Goal: Task Accomplishment & Management: Use online tool/utility

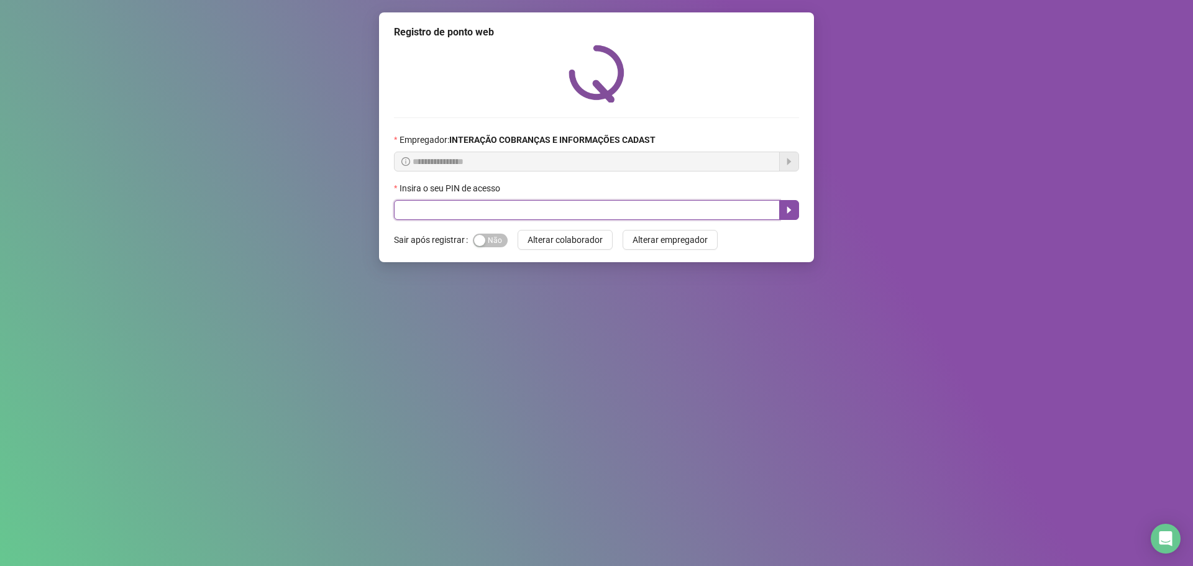
click at [557, 208] on input "text" at bounding box center [587, 210] width 386 height 20
type input "*****"
click at [793, 210] on icon "caret-right" at bounding box center [789, 210] width 10 height 10
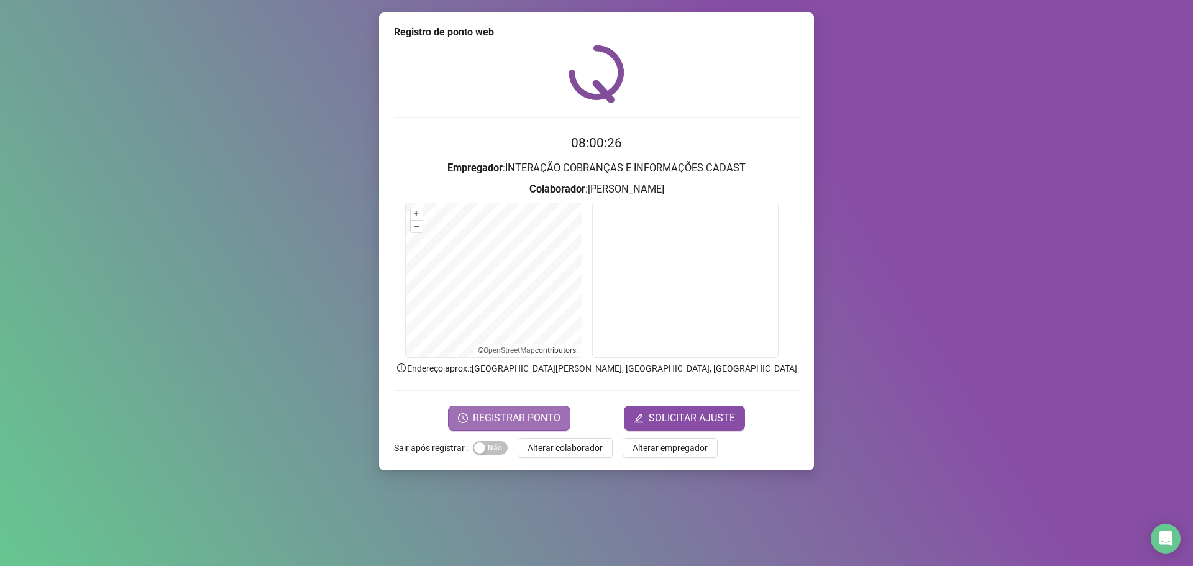
click at [538, 416] on span "REGISTRAR PONTO" at bounding box center [517, 418] width 88 height 15
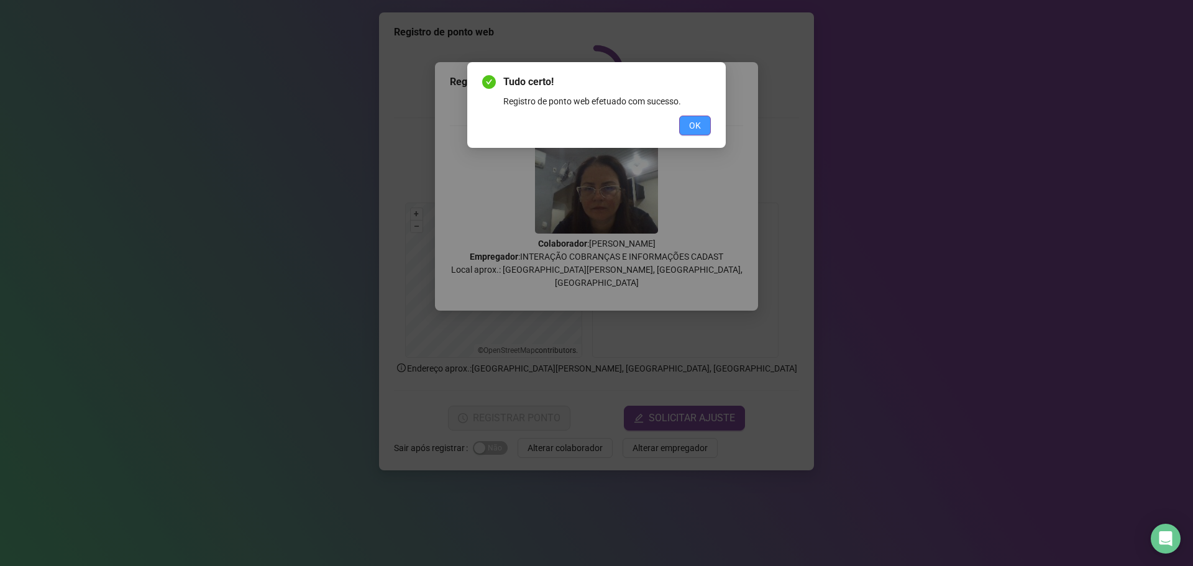
click at [692, 124] on span "OK" at bounding box center [695, 126] width 12 height 14
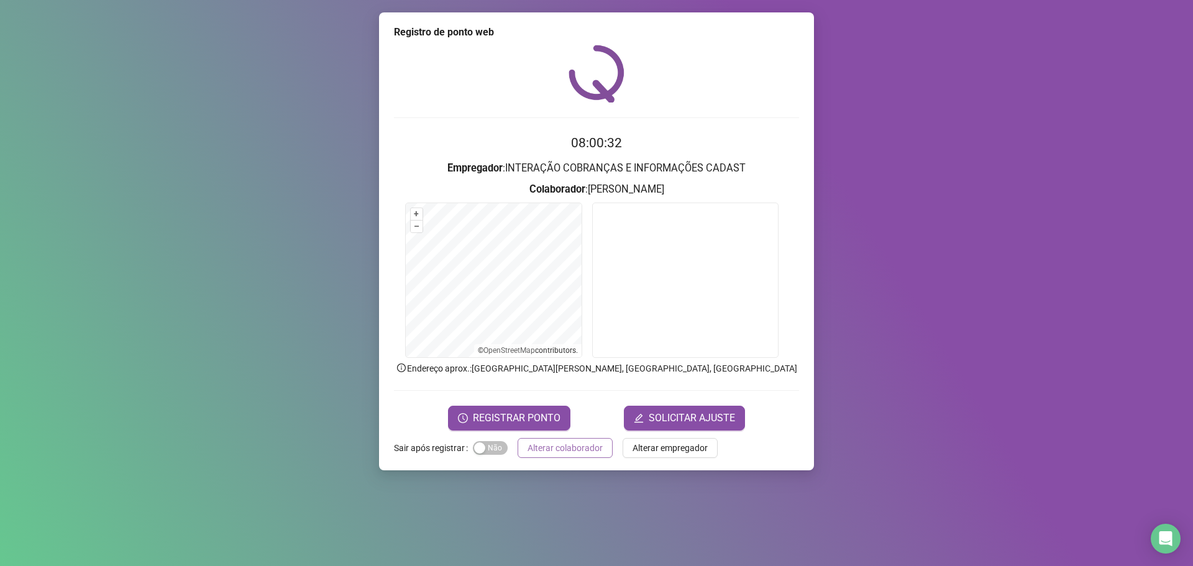
click at [556, 447] on span "Alterar colaborador" at bounding box center [564, 448] width 75 height 14
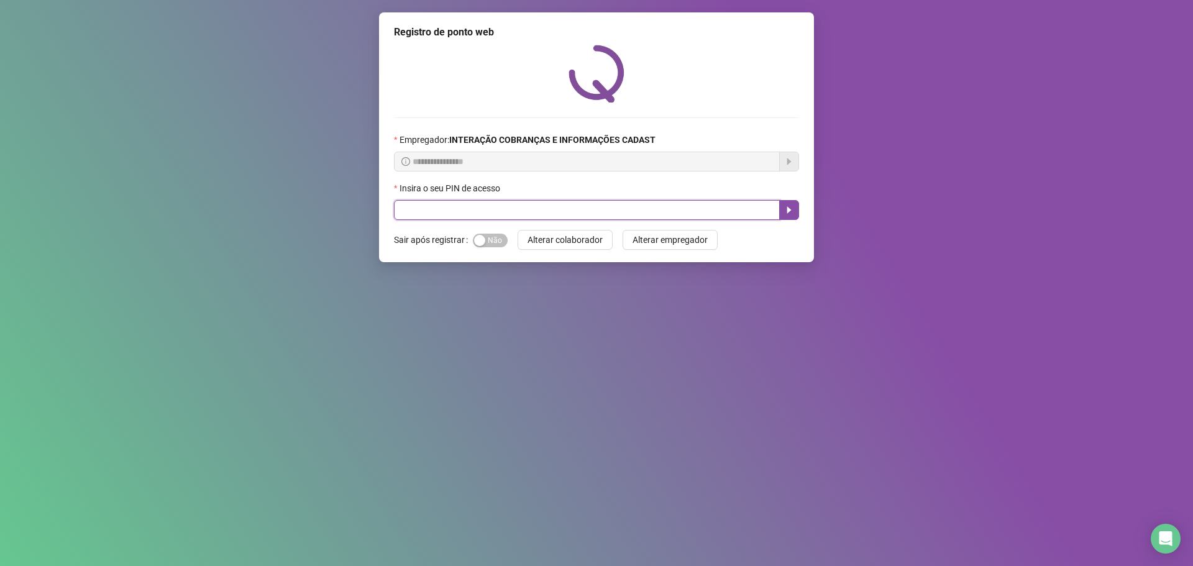
click at [501, 213] on input "text" at bounding box center [587, 210] width 386 height 20
type input "*****"
click at [794, 210] on button "button" at bounding box center [789, 210] width 20 height 20
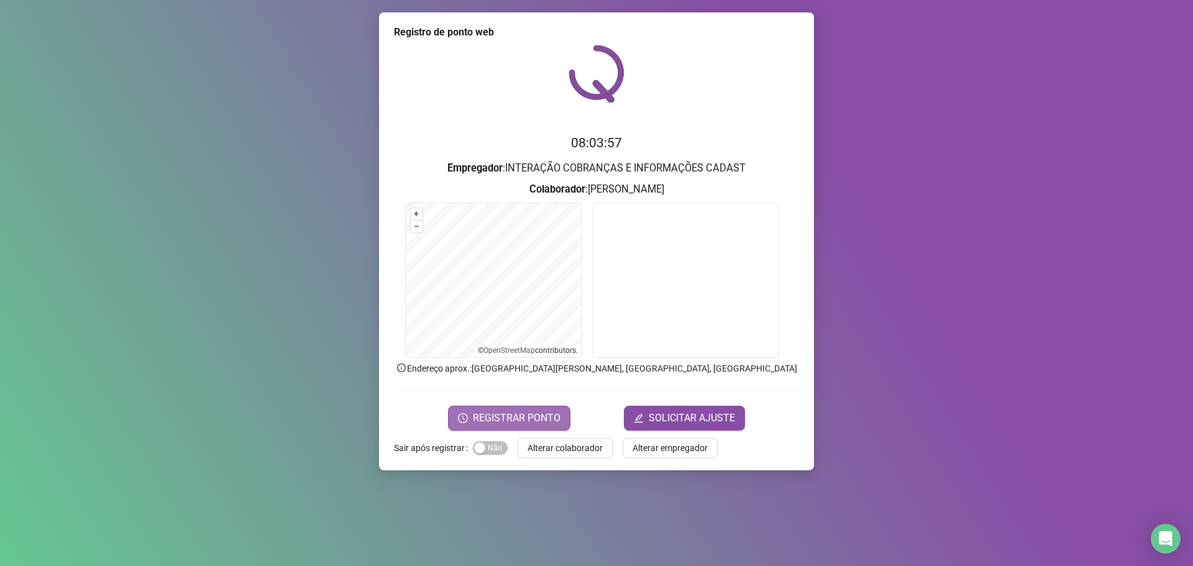
click at [483, 416] on span "REGISTRAR PONTO" at bounding box center [517, 418] width 88 height 15
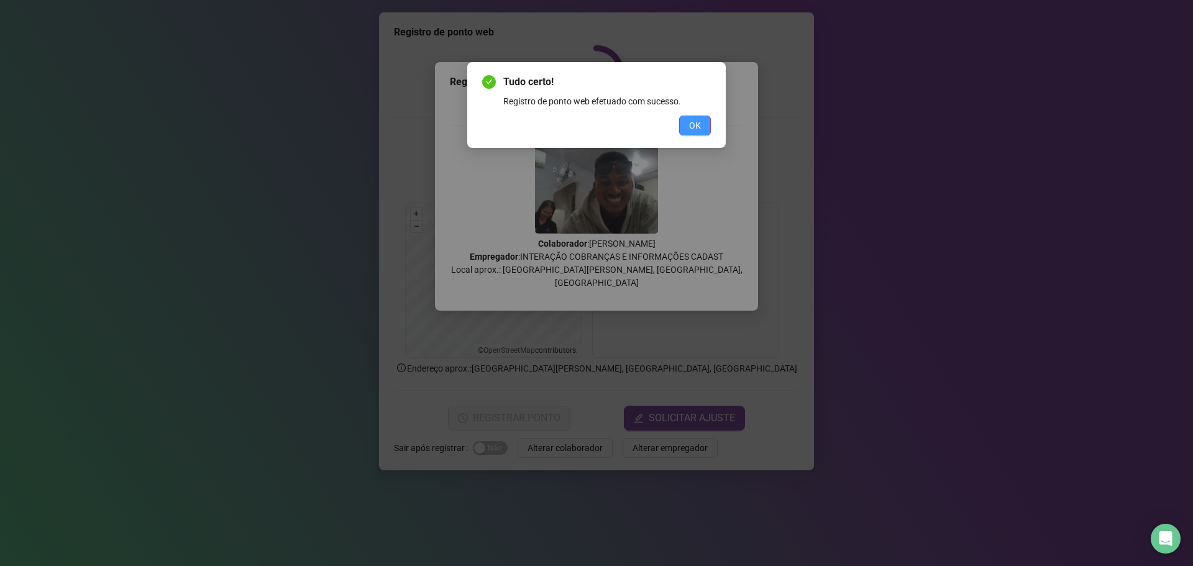
click at [689, 128] on span "OK" at bounding box center [695, 126] width 12 height 14
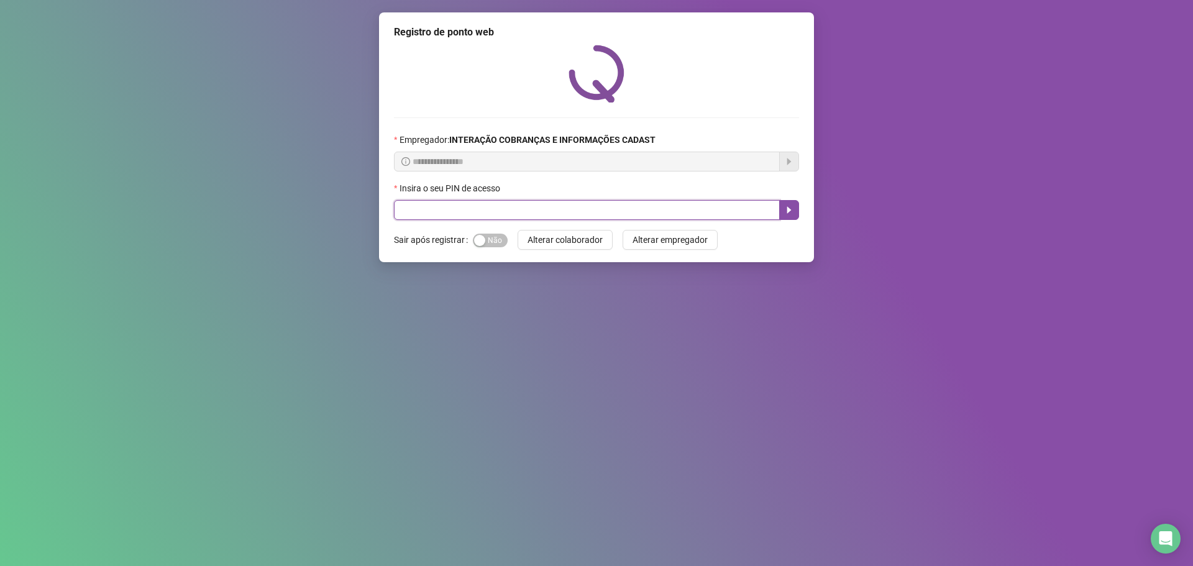
drag, startPoint x: 424, startPoint y: 211, endPoint x: 431, endPoint y: 206, distance: 8.1
click at [426, 211] on input "text" at bounding box center [587, 210] width 386 height 20
type input "*****"
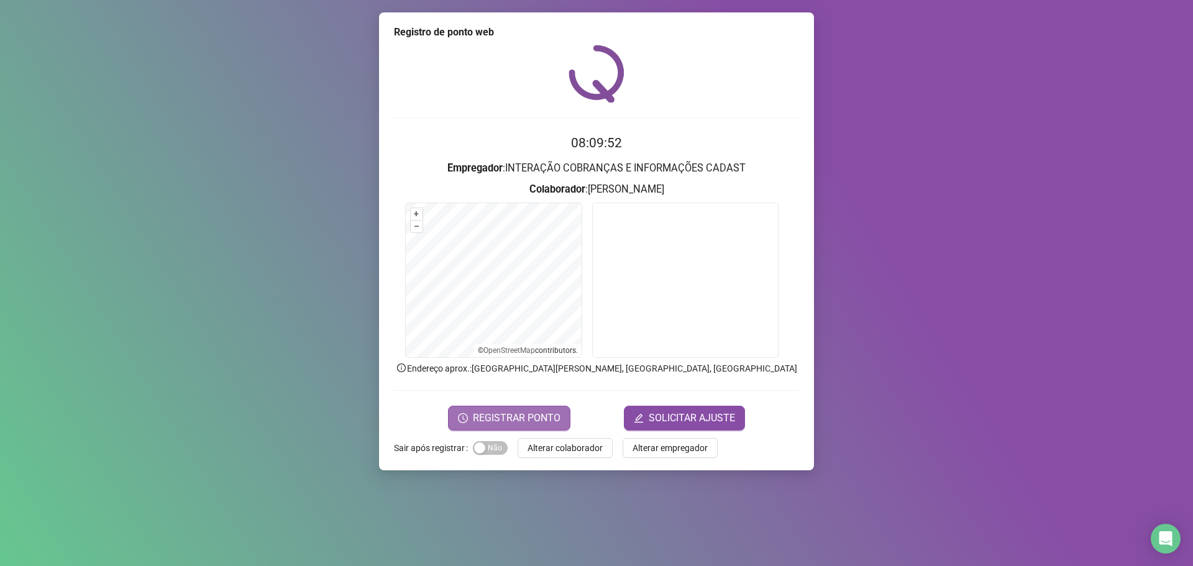
click at [503, 417] on span "REGISTRAR PONTO" at bounding box center [517, 418] width 88 height 15
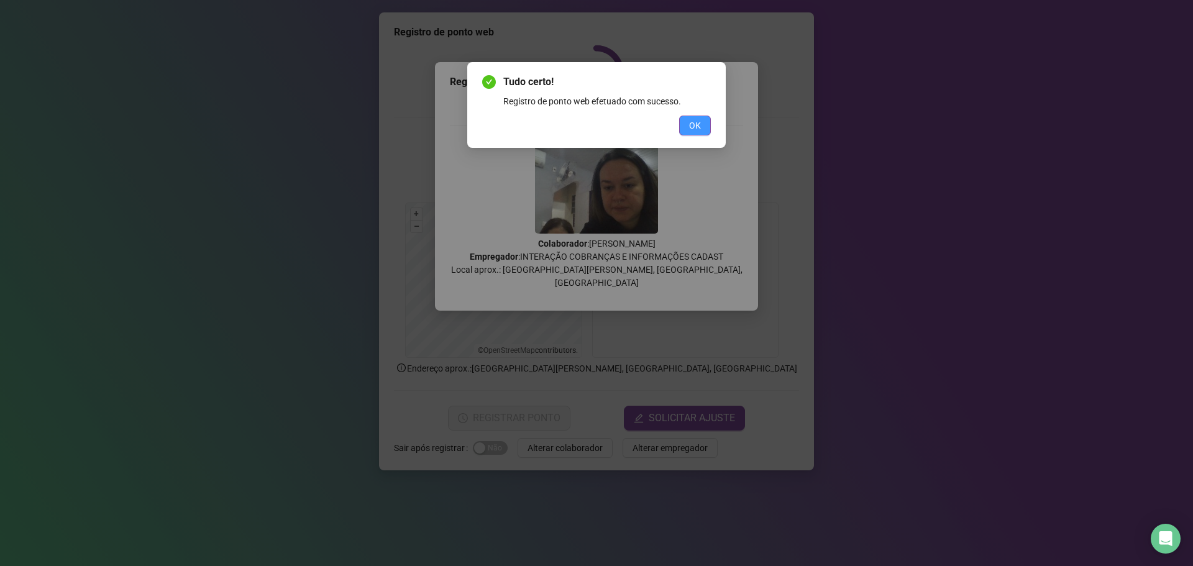
click at [692, 126] on span "OK" at bounding box center [695, 126] width 12 height 14
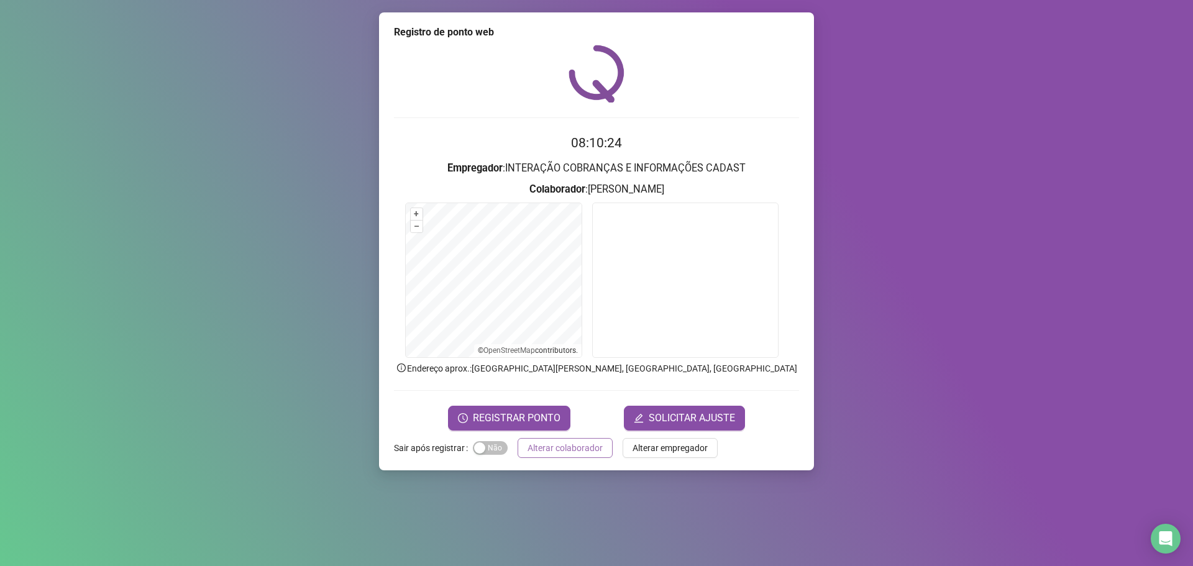
click at [588, 451] on span "Alterar colaborador" at bounding box center [564, 448] width 75 height 14
